Goal: Task Accomplishment & Management: Use online tool/utility

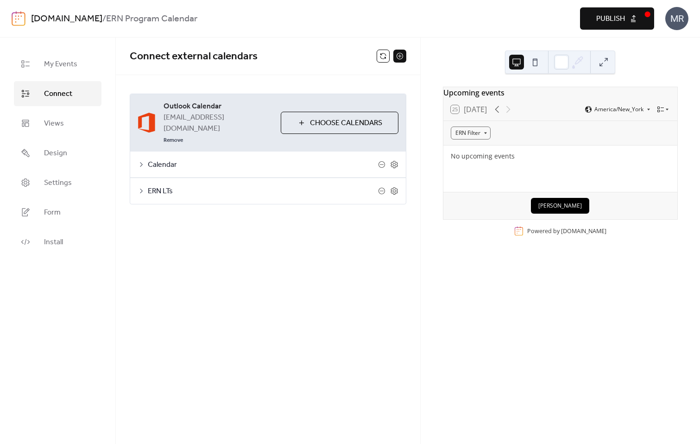
click at [202, 243] on div "Connect external calendars Outlook Calendar [EMAIL_ADDRESS][DOMAIN_NAME] Remove…" at bounding box center [268, 241] width 304 height 406
click at [66, 186] on span "Settings" at bounding box center [58, 182] width 28 height 11
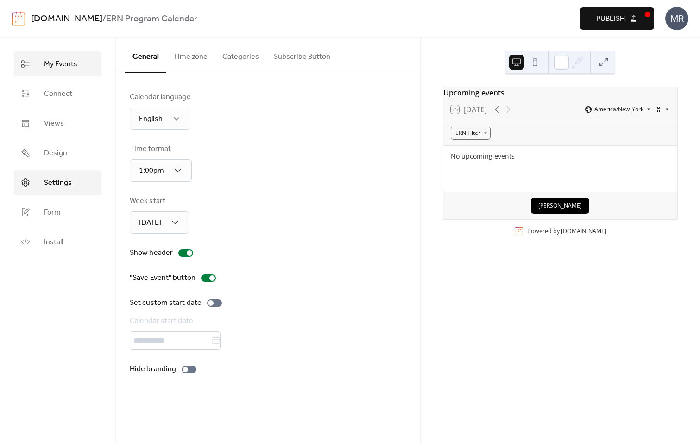
click at [81, 70] on link "My Events" at bounding box center [58, 63] width 88 height 25
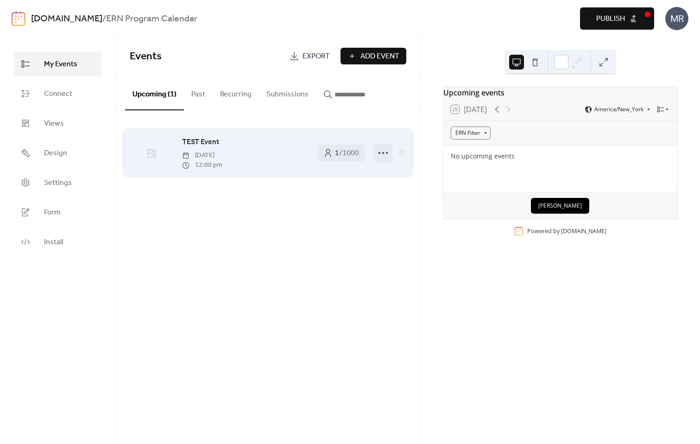
click at [384, 152] on icon at bounding box center [383, 152] width 15 height 15
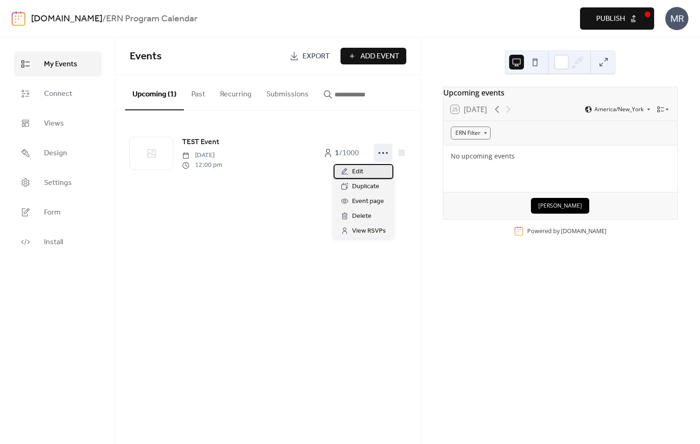
click at [376, 171] on div "Edit" at bounding box center [364, 171] width 60 height 15
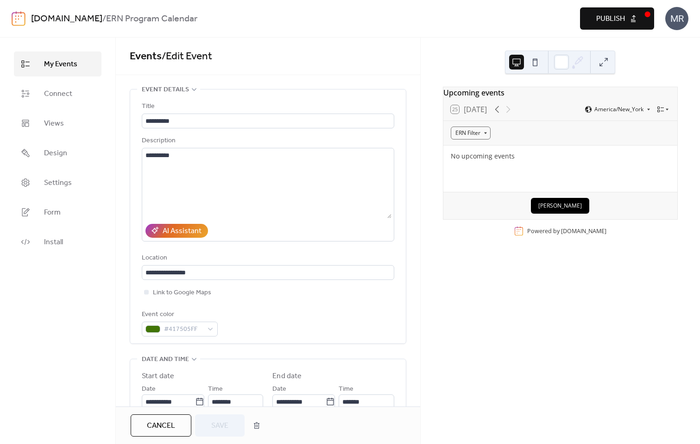
click at [97, 306] on div "My Events Connect Views Design Settings Form Install" at bounding box center [58, 241] width 116 height 406
click at [63, 210] on link "Form" at bounding box center [58, 212] width 88 height 25
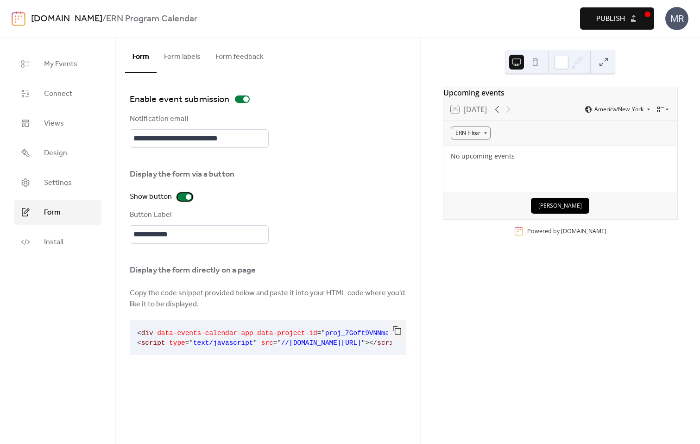
click at [182, 196] on div at bounding box center [184, 196] width 15 height 7
click at [602, 23] on span "Publish" at bounding box center [610, 18] width 29 height 11
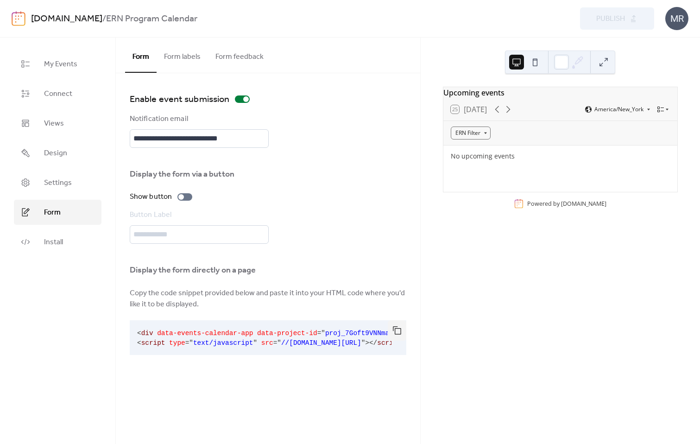
click at [215, 232] on div "**********" at bounding box center [199, 226] width 139 height 34
click at [242, 98] on div at bounding box center [242, 98] width 15 height 7
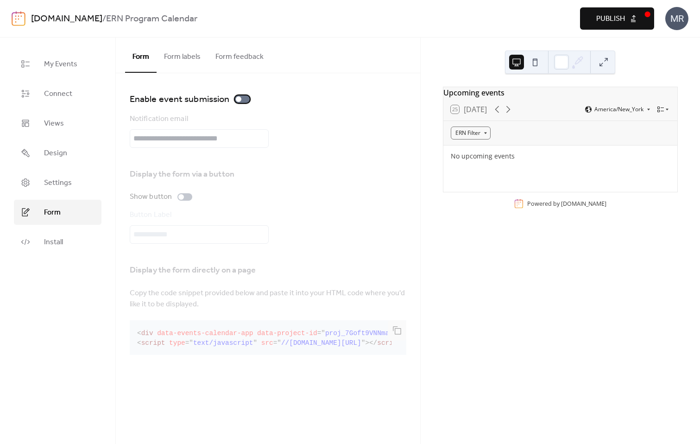
click at [242, 98] on div at bounding box center [242, 98] width 15 height 7
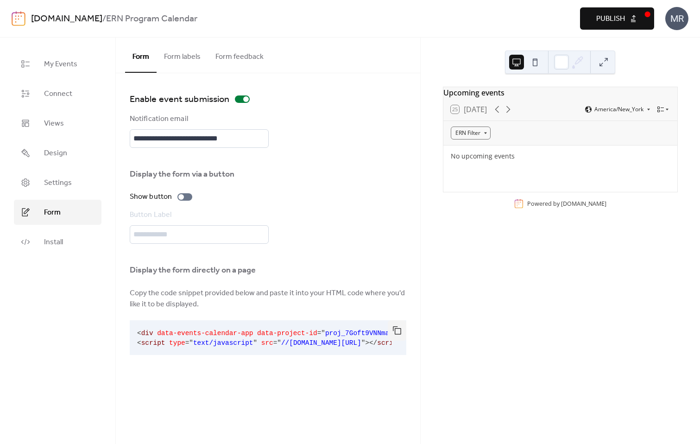
click at [600, 21] on span "Publish" at bounding box center [610, 18] width 29 height 11
